Goal: Task Accomplishment & Management: Manage account settings

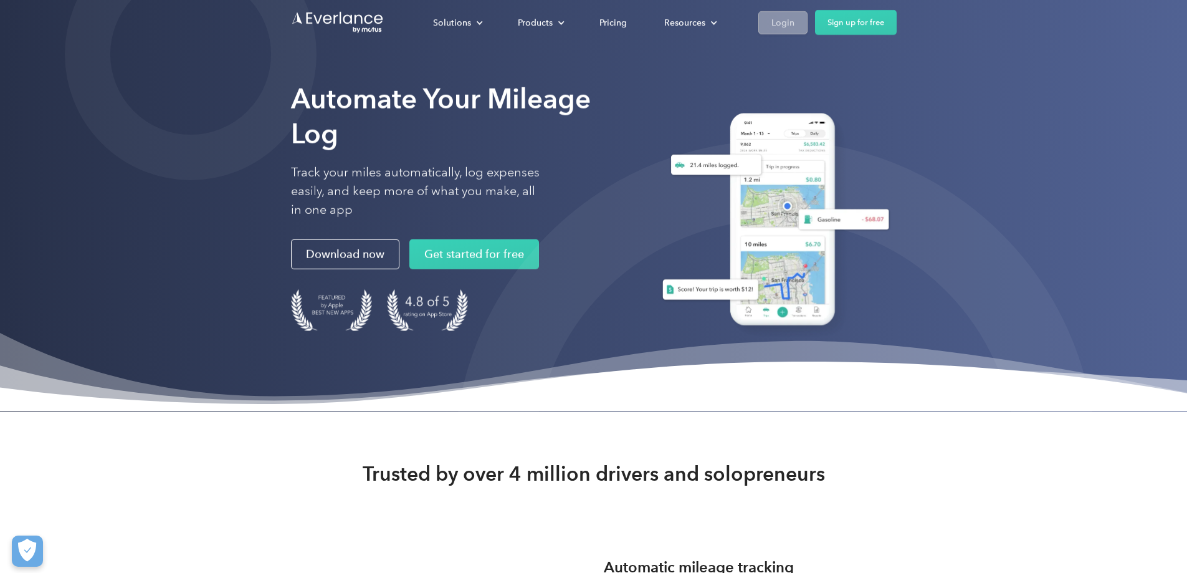
click at [808, 17] on link "Login" at bounding box center [782, 22] width 49 height 23
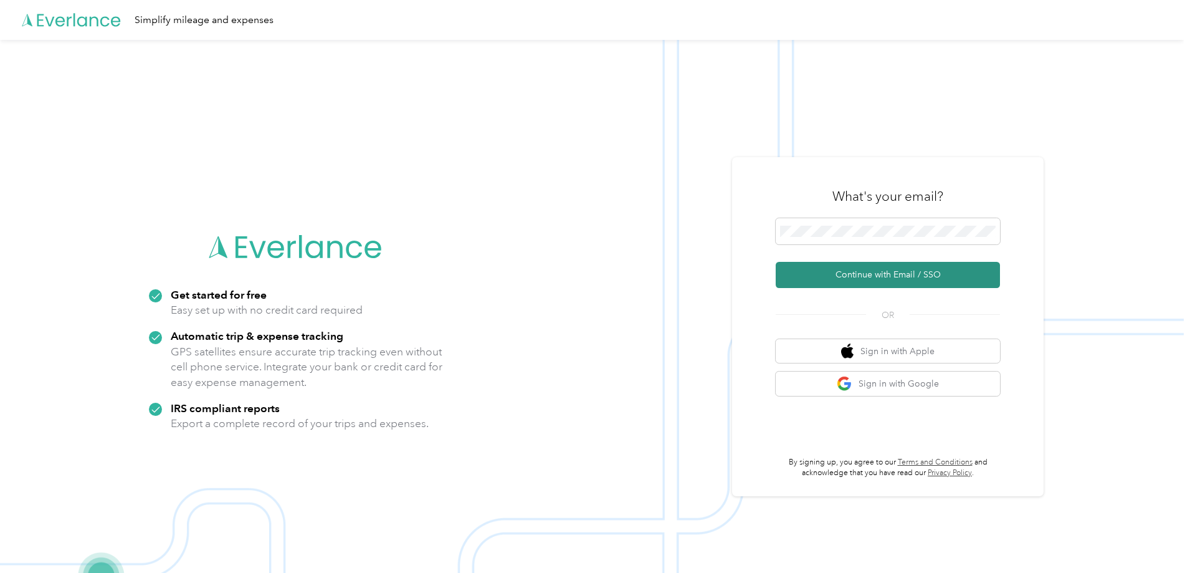
click at [851, 277] on button "Continue with Email / SSO" at bounding box center [888, 275] width 224 height 26
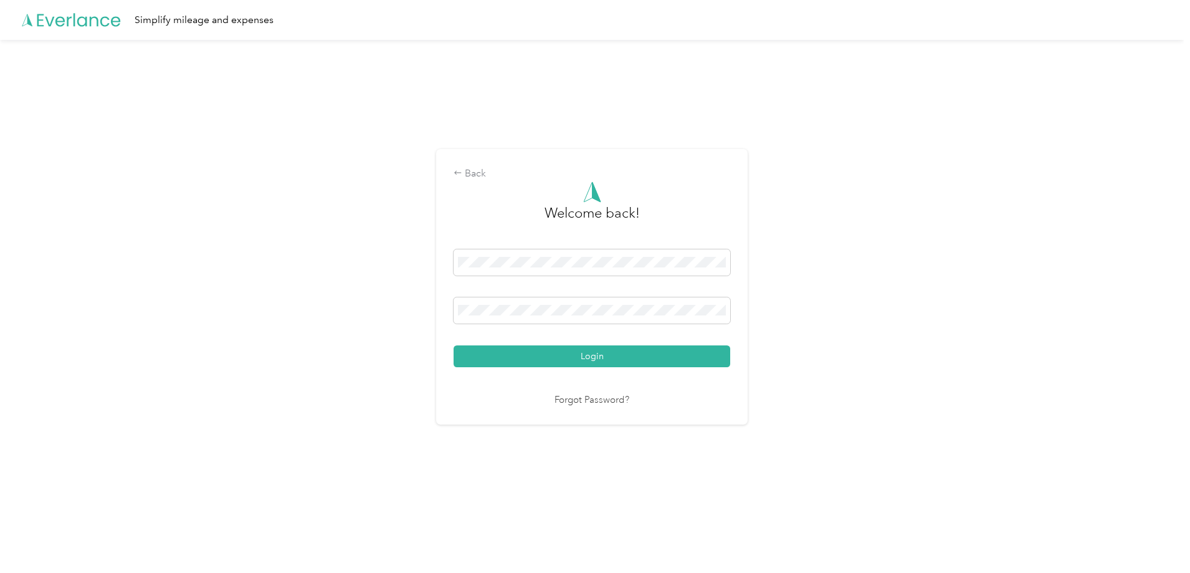
click at [606, 363] on button "Login" at bounding box center [592, 356] width 277 height 22
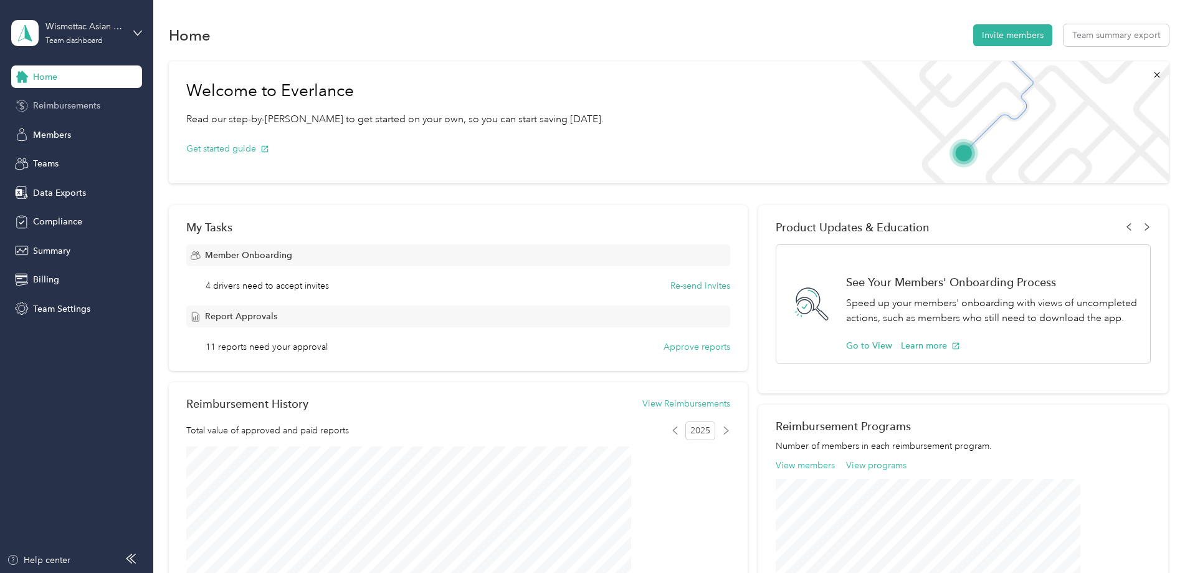
click at [70, 106] on span "Reimbursements" at bounding box center [66, 105] width 67 height 13
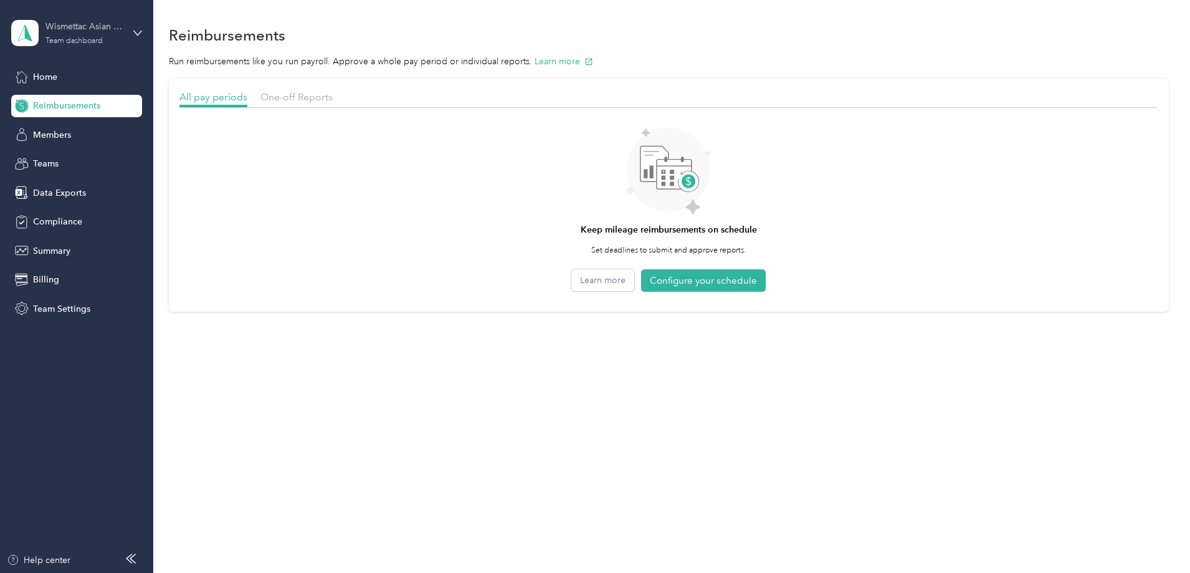
click at [107, 36] on div "Wismettac Asian Foods Team dashboard" at bounding box center [84, 32] width 78 height 25
click at [95, 156] on div "Log out" at bounding box center [177, 159] width 315 height 22
